Goal: Information Seeking & Learning: Learn about a topic

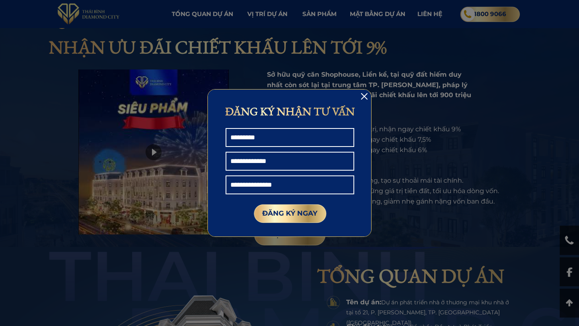
click at [364, 94] on div at bounding box center [364, 96] width 6 height 6
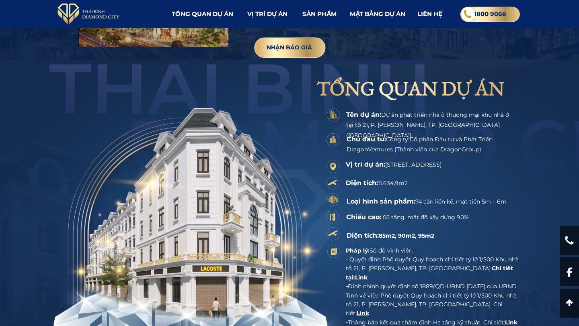
scroll to position [633, 0]
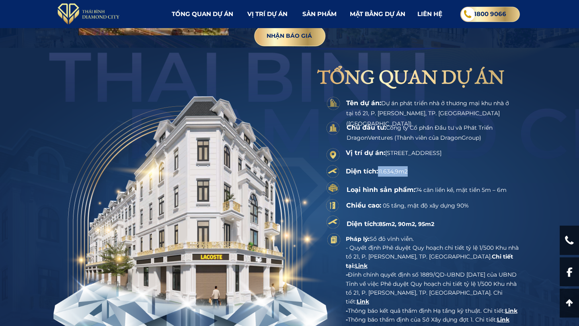
drag, startPoint x: 408, startPoint y: 172, endPoint x: 380, endPoint y: 172, distance: 28.1
click at [380, 172] on span "11.634,9m2" at bounding box center [393, 171] width 30 height 7
copy span "11.634,9m2"
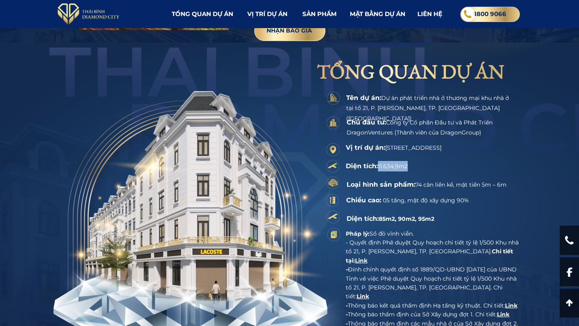
scroll to position [639, 0]
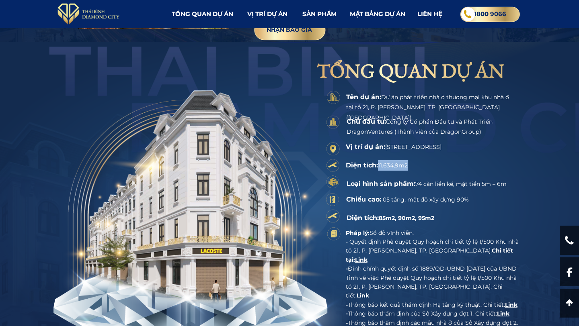
click at [402, 165] on span "11.634,9m2" at bounding box center [393, 165] width 30 height 7
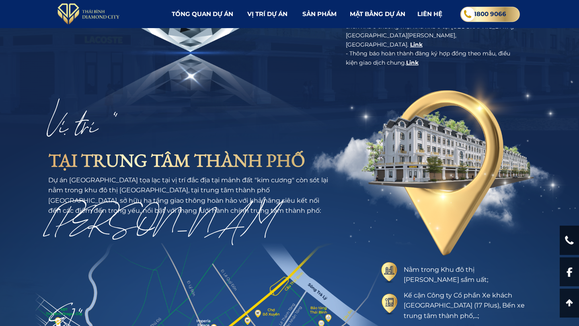
scroll to position [973, 0]
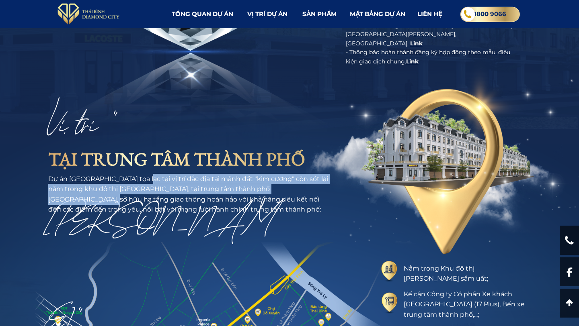
drag, startPoint x: 148, startPoint y: 180, endPoint x: 322, endPoint y: 187, distance: 173.8
click at [322, 187] on div "Dự án [GEOGRAPHIC_DATA] tọa lạc tại vị trí đắc địa tại mảnh đất "kim cương" còn…" at bounding box center [189, 194] width 283 height 41
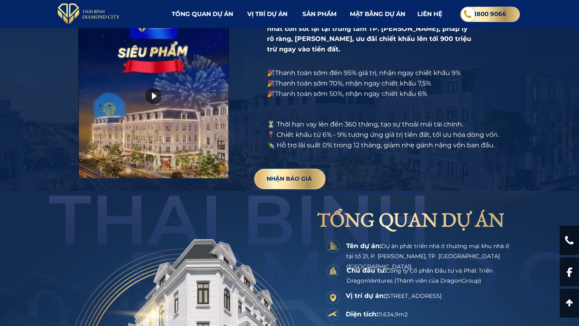
scroll to position [488, 0]
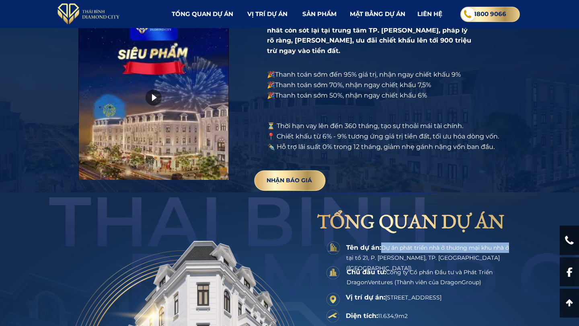
drag, startPoint x: 383, startPoint y: 248, endPoint x: 510, endPoint y: 247, distance: 127.8
click at [509, 247] on span "Dự án phát triển nhà ở thương mại khu nhà ở tại tổ 21, P. [PERSON_NAME], TP. [G…" at bounding box center [427, 258] width 163 height 28
copy span "Dự án phát triển nhà ở thương mại khu nhà ở"
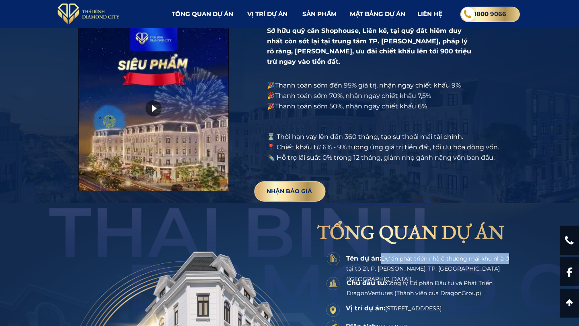
scroll to position [314, 0]
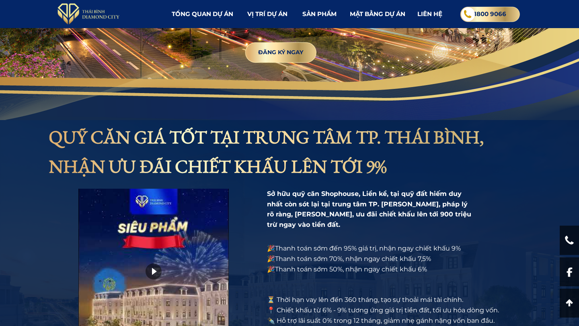
click at [332, 11] on h3 "sản phẩm" at bounding box center [324, 14] width 44 height 10
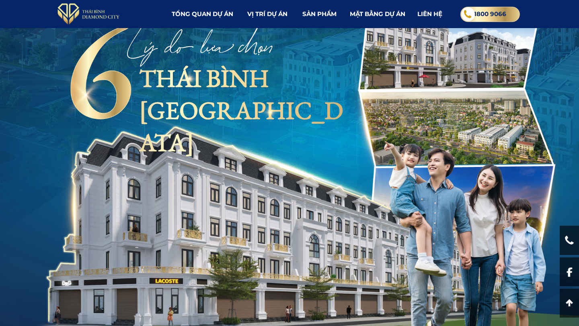
scroll to position [2475, 0]
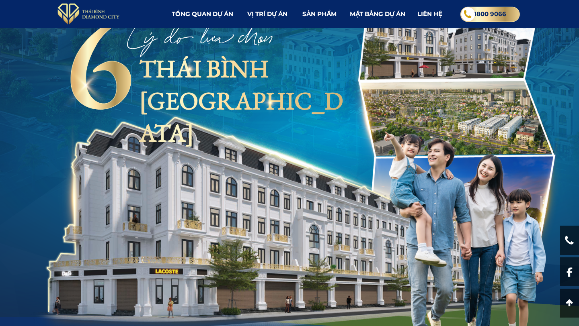
click at [453, 120] on div at bounding box center [464, 236] width 193 height 239
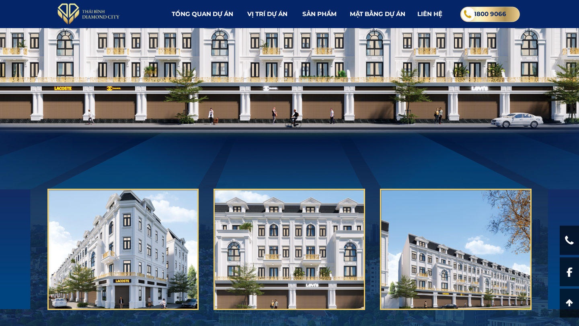
scroll to position [2093, 0]
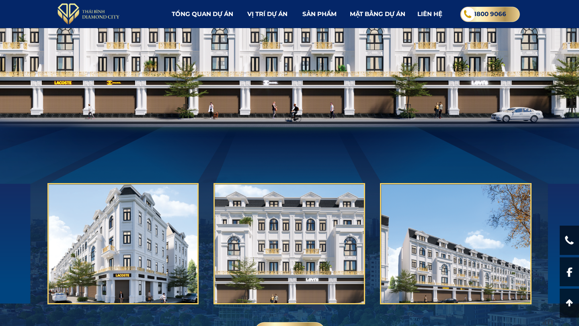
click at [293, 241] on div at bounding box center [289, 243] width 152 height 121
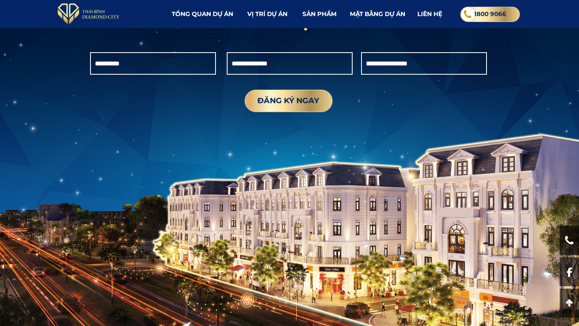
scroll to position [3782, 0]
click at [303, 229] on div "ĐĂNG KÝ NHẬN TƯ VẤN ĐĂNG KÝ NGAY" at bounding box center [289, 152] width 482 height 489
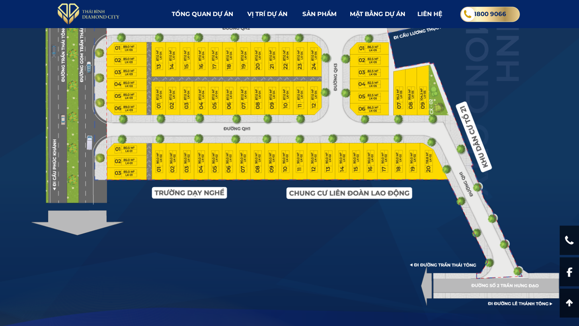
scroll to position [3361, 0]
